Goal: Information Seeking & Learning: Learn about a topic

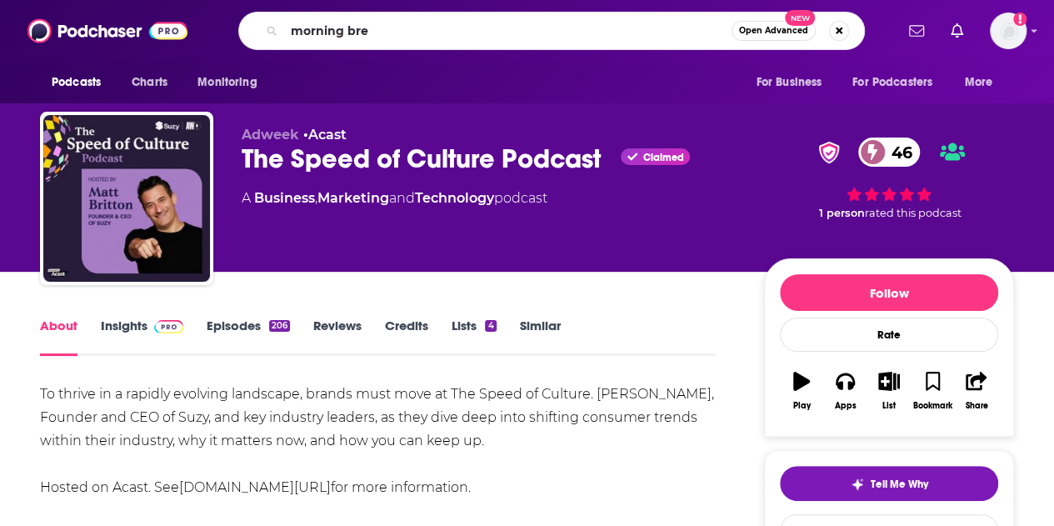
type input "morning brew"
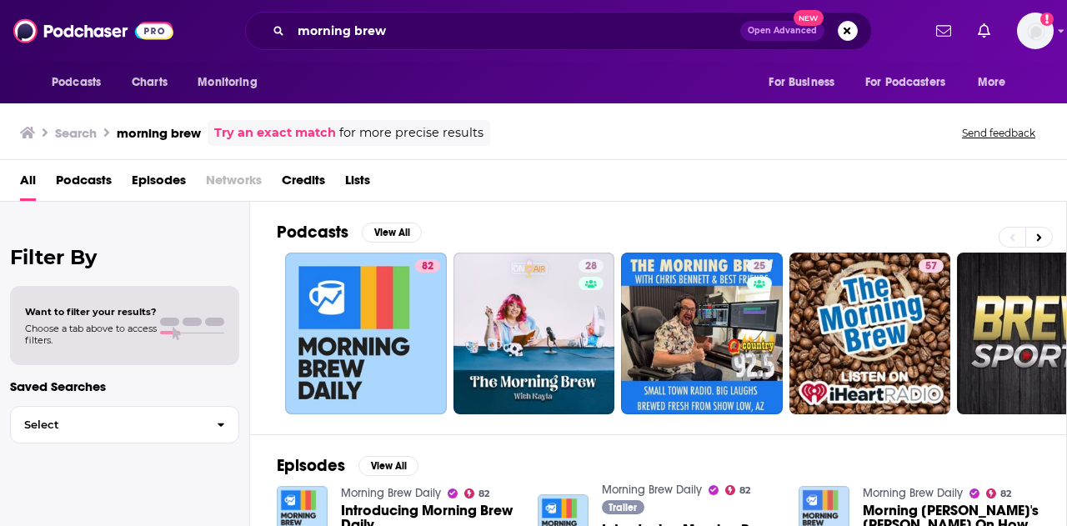
click at [447, 59] on div "Podcasts Charts Monitoring morning brew Open Advanced New For Business For Podc…" at bounding box center [533, 31] width 1067 height 62
click at [463, 31] on input "morning brew" at bounding box center [515, 30] width 449 height 27
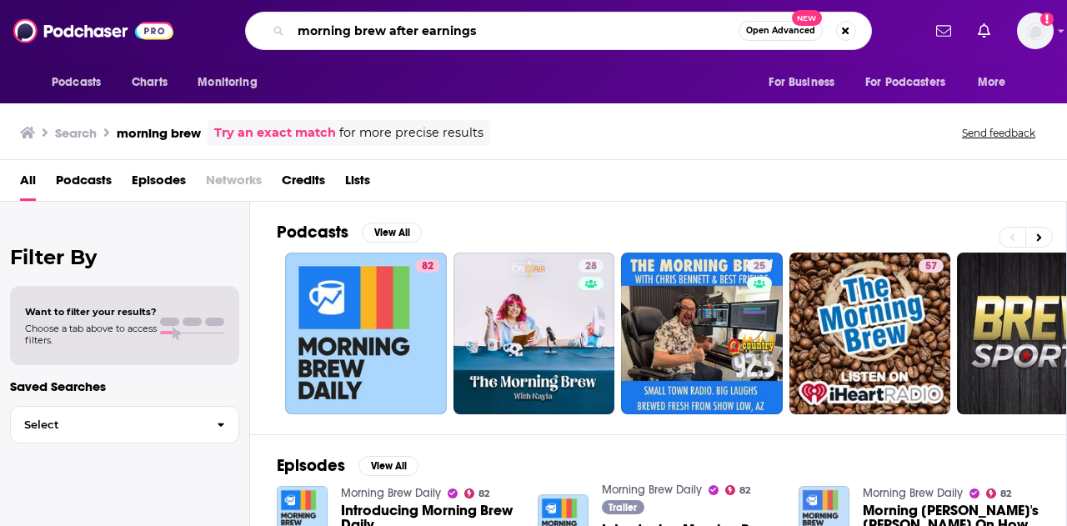
type input "morning brew after earnings"
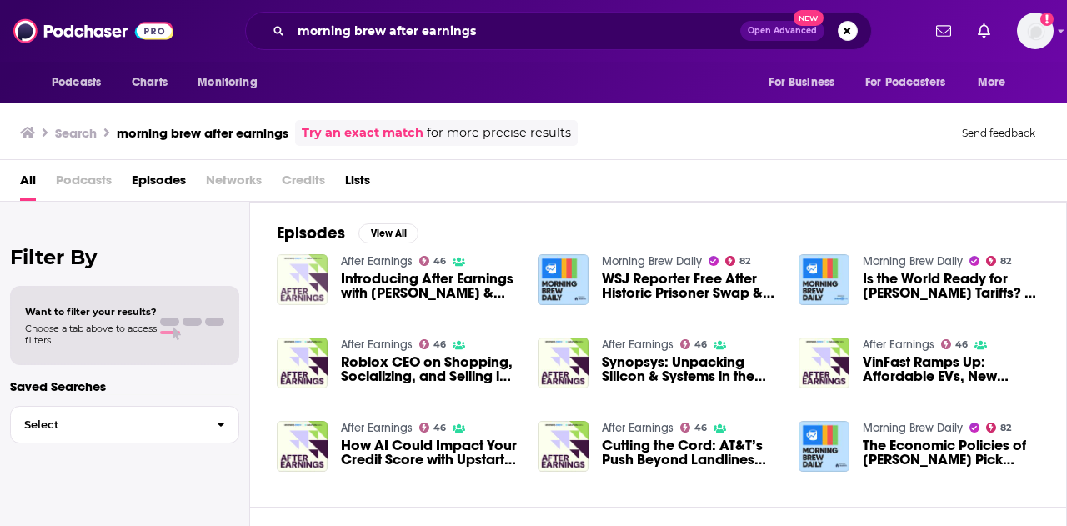
click at [302, 282] on img "Introducing After Earnings with Austin Hankwitz & Katie Perry" at bounding box center [302, 279] width 51 height 51
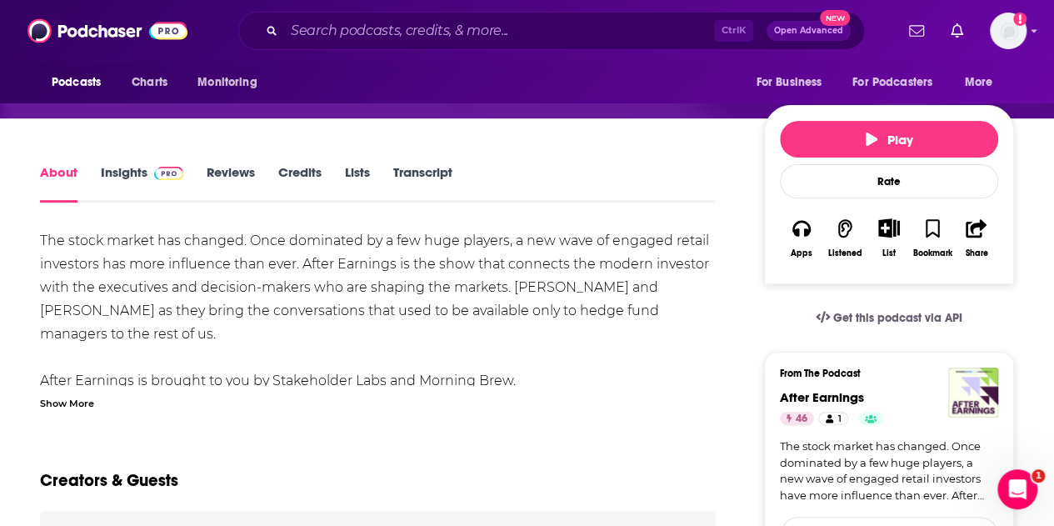
scroll to position [167, 0]
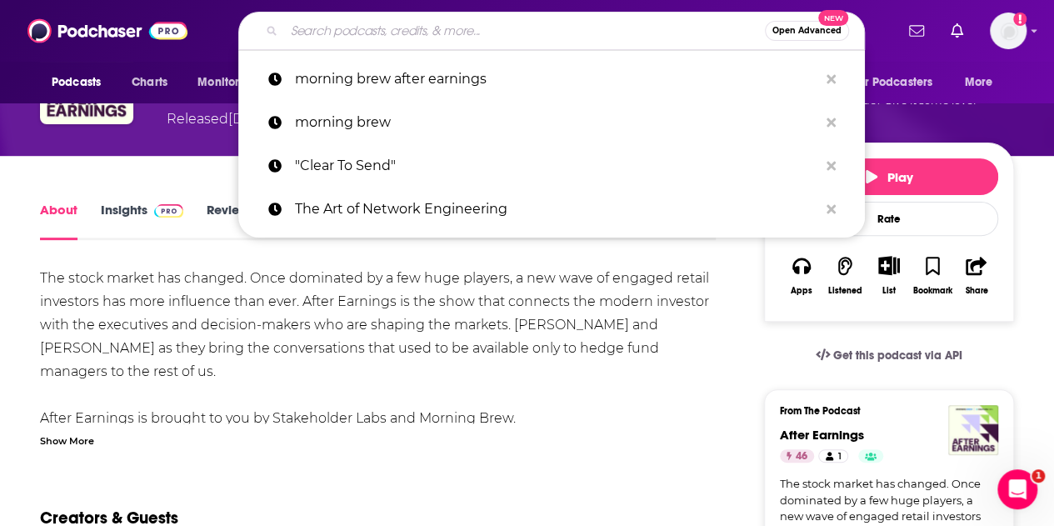
click at [487, 36] on input "Search podcasts, credits, & more..." at bounding box center [524, 30] width 481 height 27
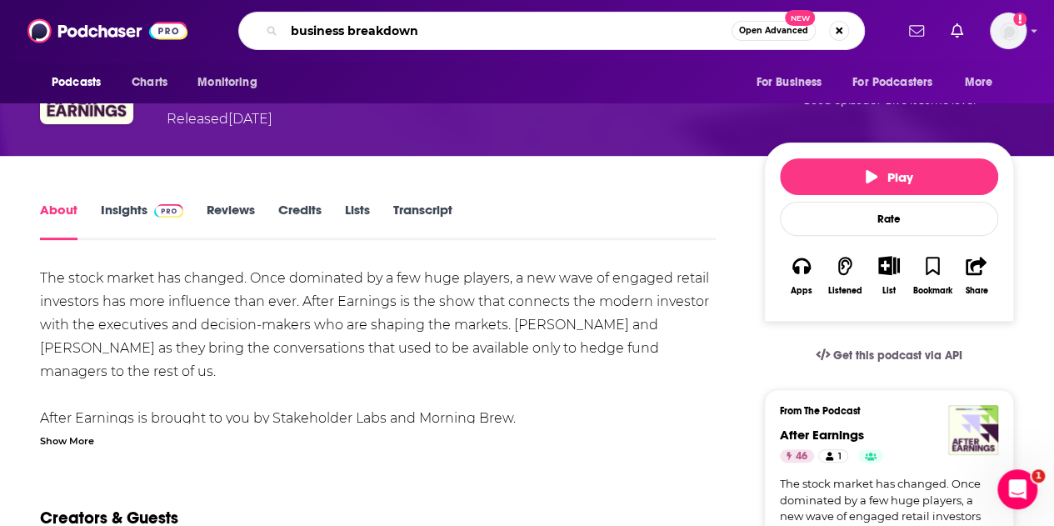
type input "business breakdowns"
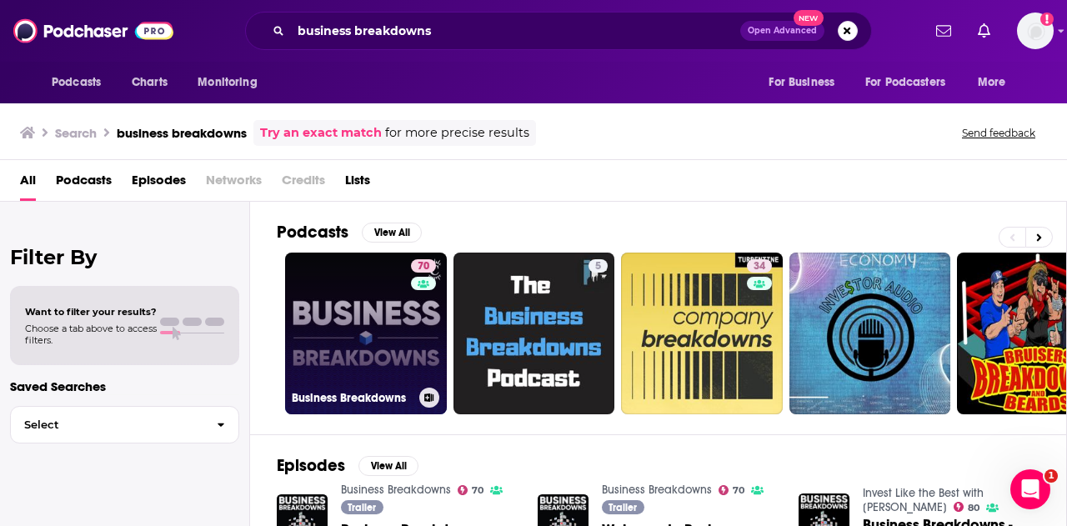
click at [340, 293] on link "70 Business Breakdowns" at bounding box center [366, 333] width 162 height 162
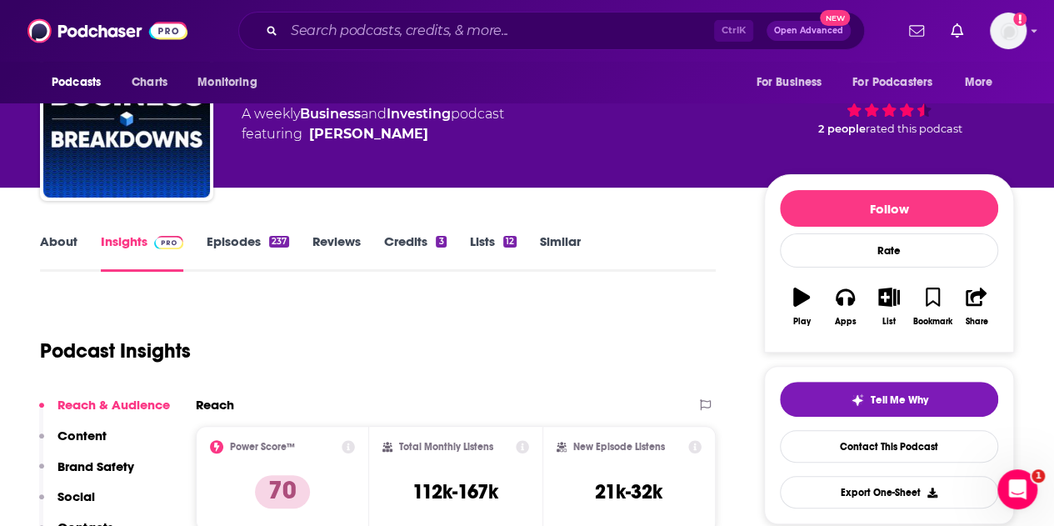
scroll to position [83, 0]
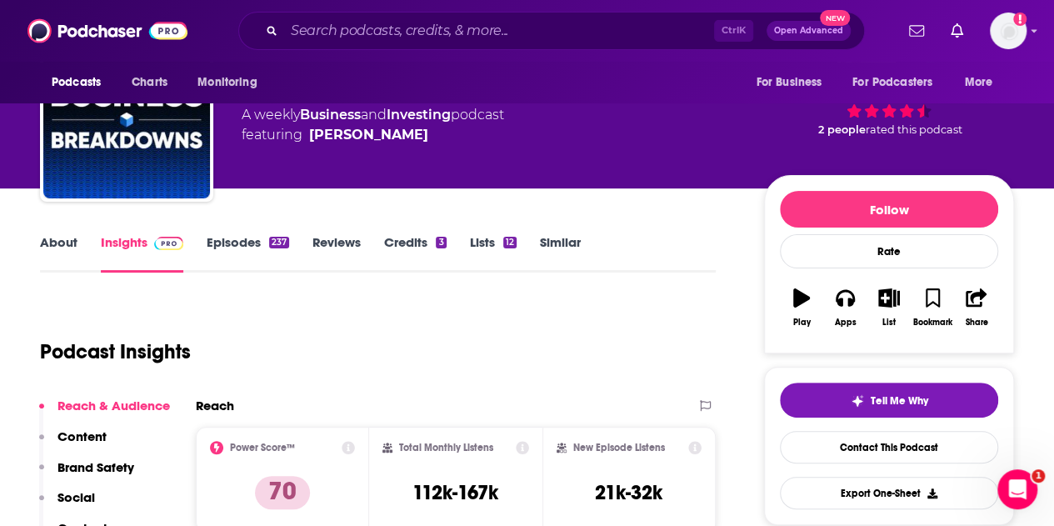
click at [237, 242] on link "Episodes 237" at bounding box center [248, 253] width 82 height 38
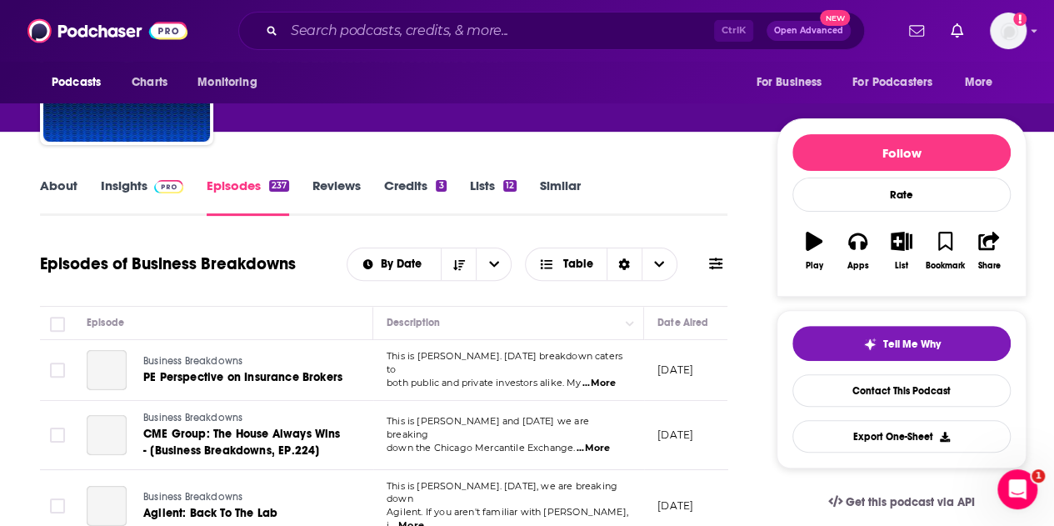
scroll to position [167, 0]
